Goal: Task Accomplishment & Management: Use online tool/utility

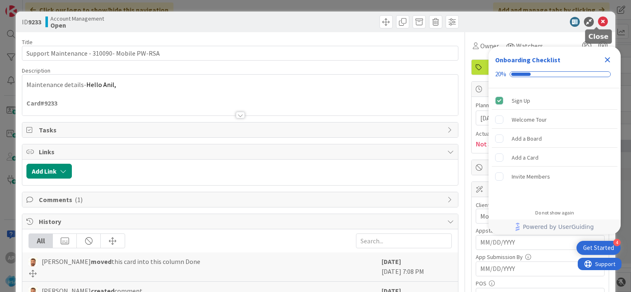
click at [598, 20] on icon at bounding box center [603, 22] width 10 height 10
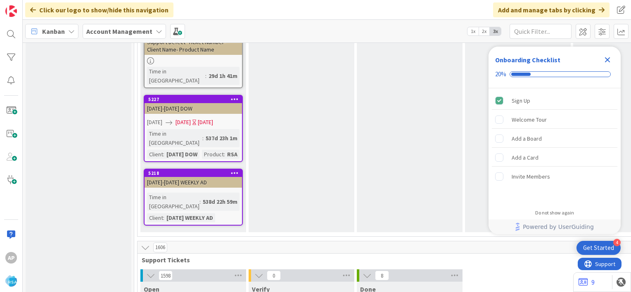
scroll to position [1604, 0]
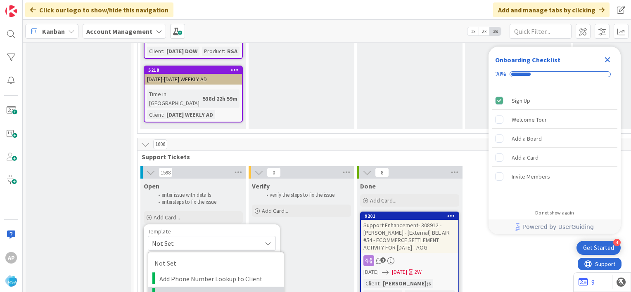
scroll to position [1708, 0]
type textarea "x"
type textarea "Support Maintenance - Ticket Number-"
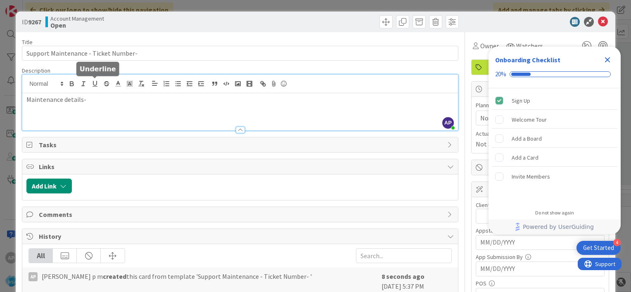
click at [97, 85] on div "AP [PERSON_NAME] p m just joined Maintenance details-" at bounding box center [240, 103] width 436 height 56
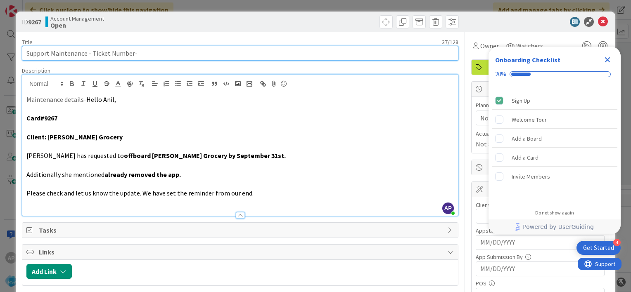
drag, startPoint x: 91, startPoint y: 52, endPoint x: 131, endPoint y: 53, distance: 39.7
click at [131, 53] on input "Support Maintenance - Ticket Number-" at bounding box center [240, 53] width 437 height 15
paste input "#311542"
click at [95, 52] on input "Support Maintenance - #311542-" at bounding box center [240, 53] width 437 height 15
click at [119, 54] on input "Support Maintenance - 311542-" at bounding box center [240, 53] width 437 height 15
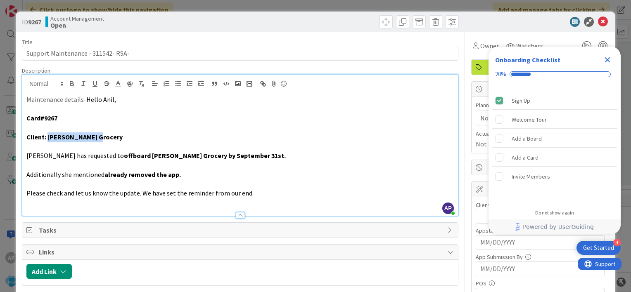
drag, startPoint x: 96, startPoint y: 138, endPoint x: 47, endPoint y: 137, distance: 48.7
click at [47, 137] on p "Client: [PERSON_NAME] Grocery" at bounding box center [239, 137] width 427 height 9
copy strong "[PERSON_NAME] Grocery"
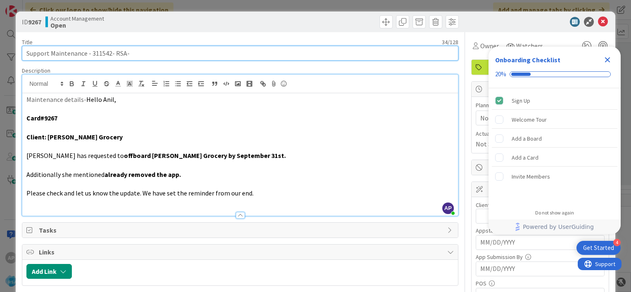
click at [114, 55] on input "Support Maintenance - 311542- RSA-" at bounding box center [240, 53] width 437 height 15
paste input "[PERSON_NAME] Grocery"
type input "Support Maintenance - 311542- [PERSON_NAME] Grocery- RSA-"
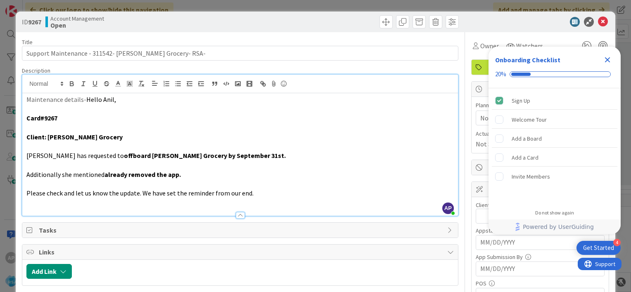
click at [480, 114] on span "Not Set" at bounding box center [491, 118] width 22 height 10
click at [607, 62] on icon "Close Checklist" at bounding box center [608, 60] width 10 height 10
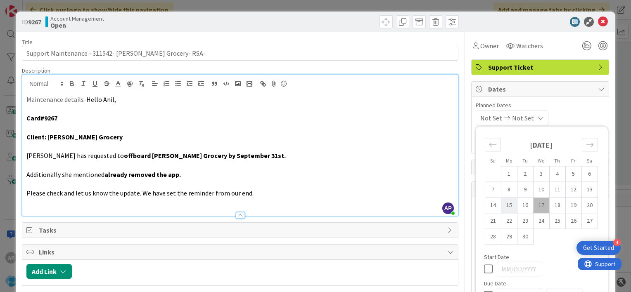
click at [503, 201] on td "15" at bounding box center [509, 206] width 16 height 16
type input "[DATE]"
click at [569, 219] on td "26" at bounding box center [573, 222] width 16 height 16
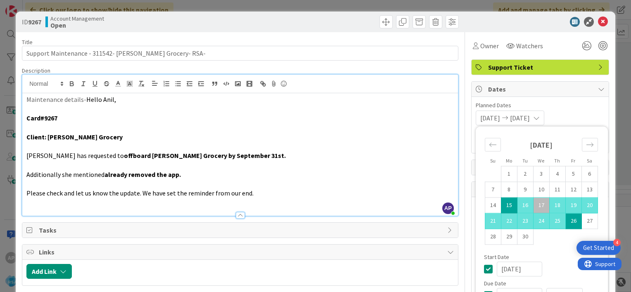
type input "[DATE]"
click at [574, 116] on div "[DATE] [DATE] Su Mo Tu We Th Fr Sa [DATE] 1 2 3 4 5 6 7 8 9 10 11 12 13 14 15 1…" at bounding box center [540, 118] width 129 height 15
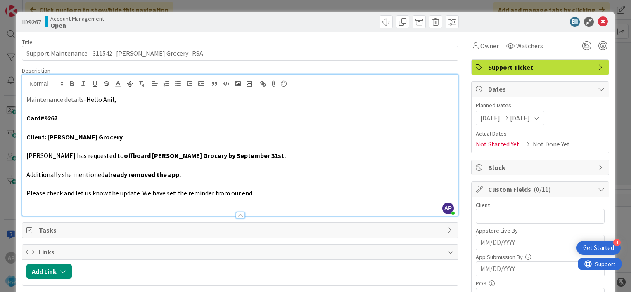
scroll to position [3, 0]
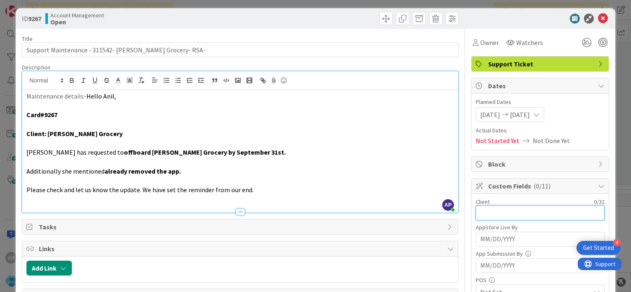
click at [476, 209] on input "text" at bounding box center [540, 213] width 129 height 15
paste input "[PERSON_NAME] Grocery"
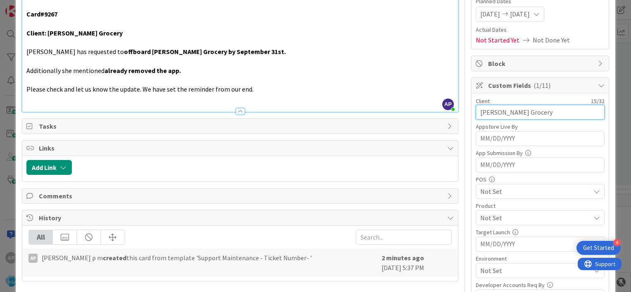
scroll to position [148, 0]
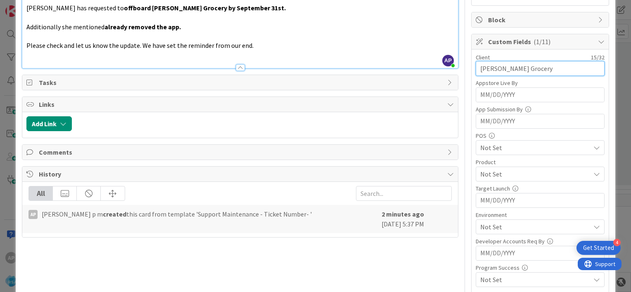
type input "[PERSON_NAME] Grocery"
click at [490, 175] on span "Not Set" at bounding box center [535, 174] width 110 height 10
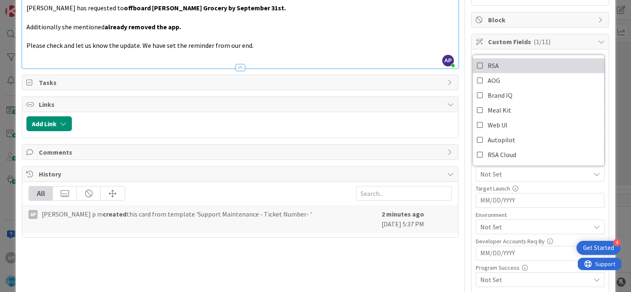
click at [477, 64] on icon at bounding box center [480, 65] width 7 height 12
click at [460, 166] on div "Title 51 / 128 Support Maintenance - 311542- [PERSON_NAME] Grocery- RSA- Descri…" at bounding box center [315, 161] width 587 height 555
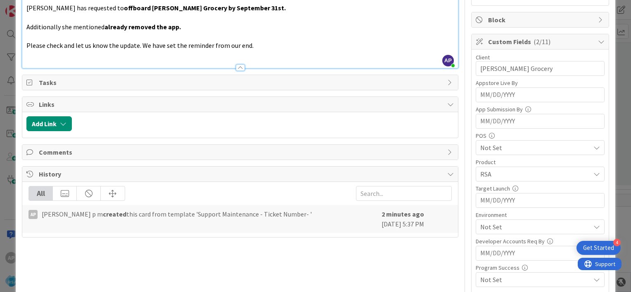
click at [491, 147] on span "Not Set" at bounding box center [535, 148] width 110 height 10
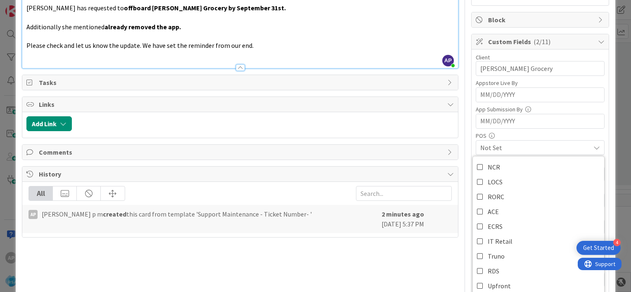
click at [472, 138] on div "Client 15 / 32 [PERSON_NAME] Grocery Appstore Live By Navigate forward to inter…" at bounding box center [540, 197] width 137 height 295
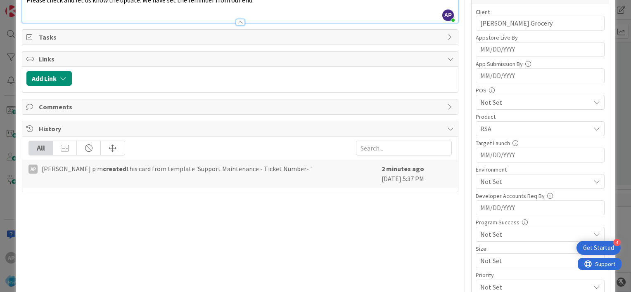
scroll to position [195, 0]
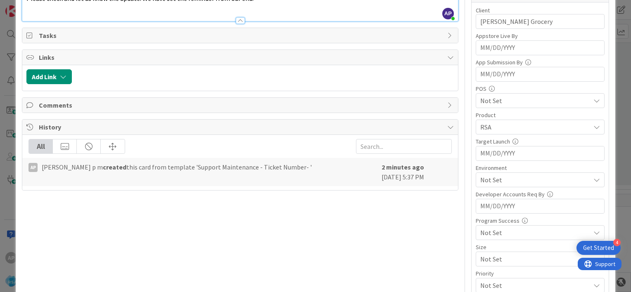
click at [480, 176] on span "Not Set" at bounding box center [535, 180] width 110 height 10
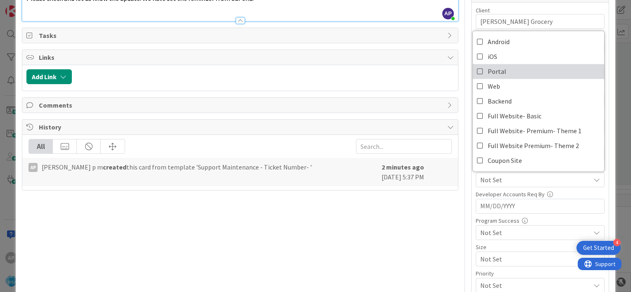
click at [477, 71] on icon at bounding box center [480, 71] width 7 height 12
click at [463, 191] on div "Title 51 / 128 Support Maintenance - 311542- [PERSON_NAME] Grocery- RSA- Descri…" at bounding box center [315, 114] width 587 height 555
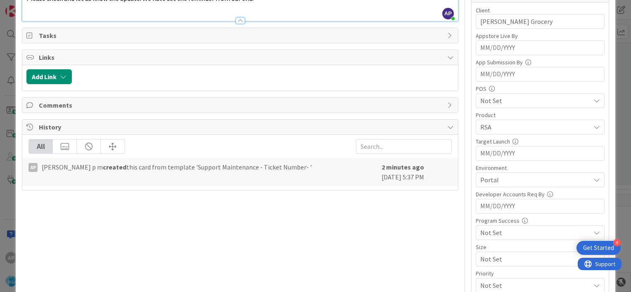
scroll to position [0, 0]
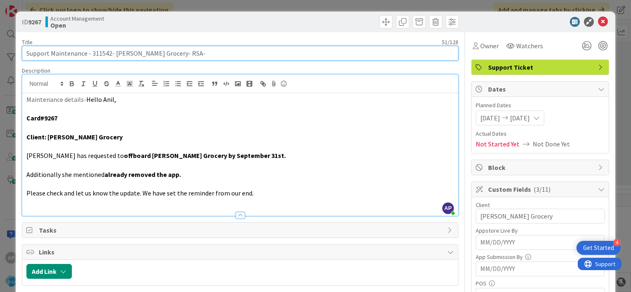
drag, startPoint x: 90, startPoint y: 54, endPoint x: 159, endPoint y: 52, distance: 69.4
click at [159, 52] on input "Support Maintenance - 311542- [PERSON_NAME] Grocery- RSA-" at bounding box center [240, 53] width 437 height 15
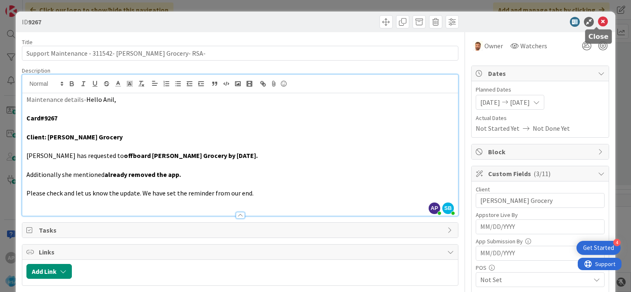
click at [598, 21] on icon at bounding box center [603, 22] width 10 height 10
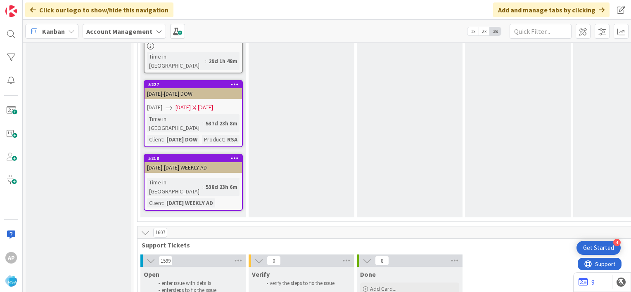
scroll to position [1620, 0]
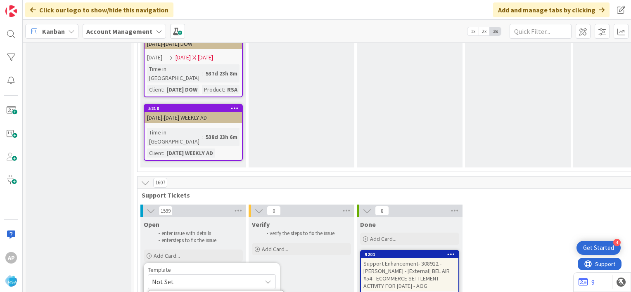
scroll to position [1670, 0]
